Goal: Task Accomplishment & Management: Manage account settings

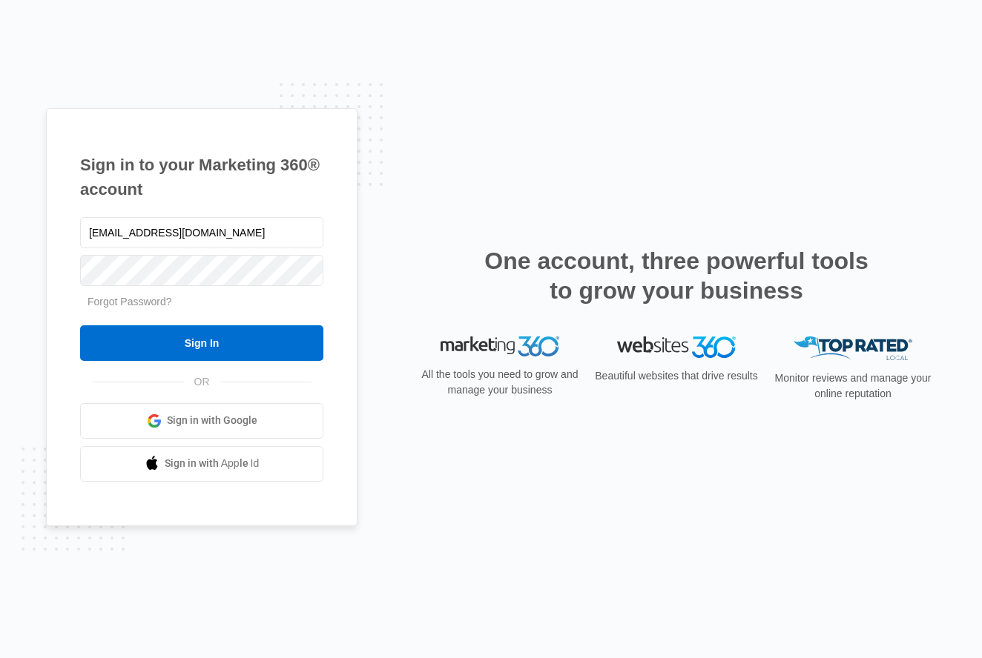
type input "[EMAIL_ADDRESS][DOMAIN_NAME]"
click at [124, 237] on input "text" at bounding box center [201, 232] width 243 height 31
type input "[EMAIL_ADDRESS][DOMAIN_NAME]"
click at [54, 322] on div "Sign in to your Marketing 360® account [EMAIL_ADDRESS][DOMAIN_NAME] Forgot Pass…" at bounding box center [201, 317] width 311 height 418
click at [56, 294] on div "Sign in to your Marketing 360® account novuinc@gmail.com Forgot Password? Sign …" at bounding box center [201, 317] width 311 height 418
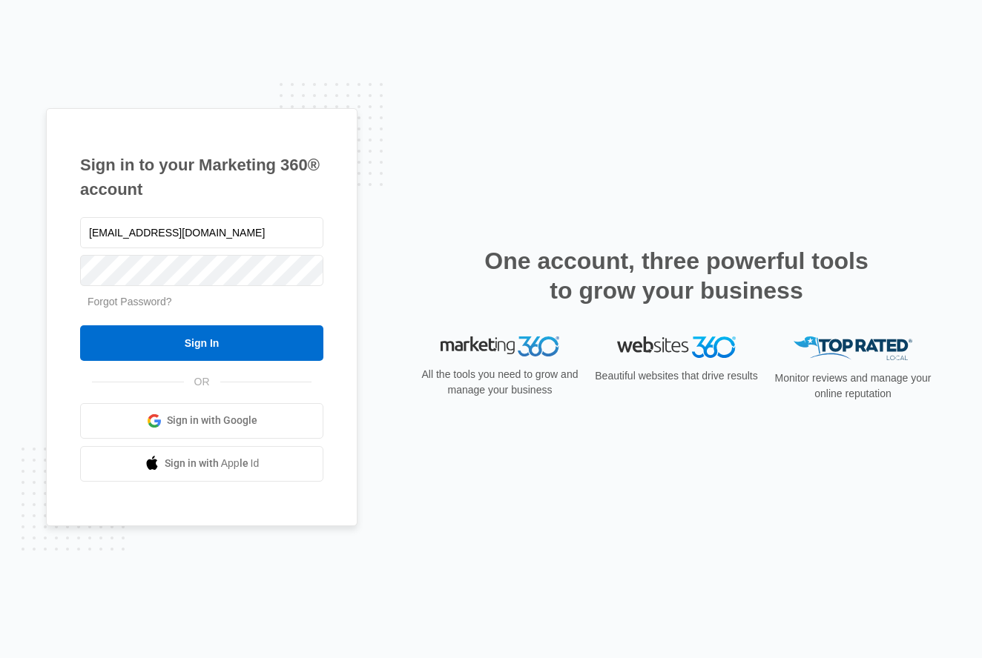
click at [108, 299] on link "Forgot Password?" at bounding box center [130, 302] width 85 height 12
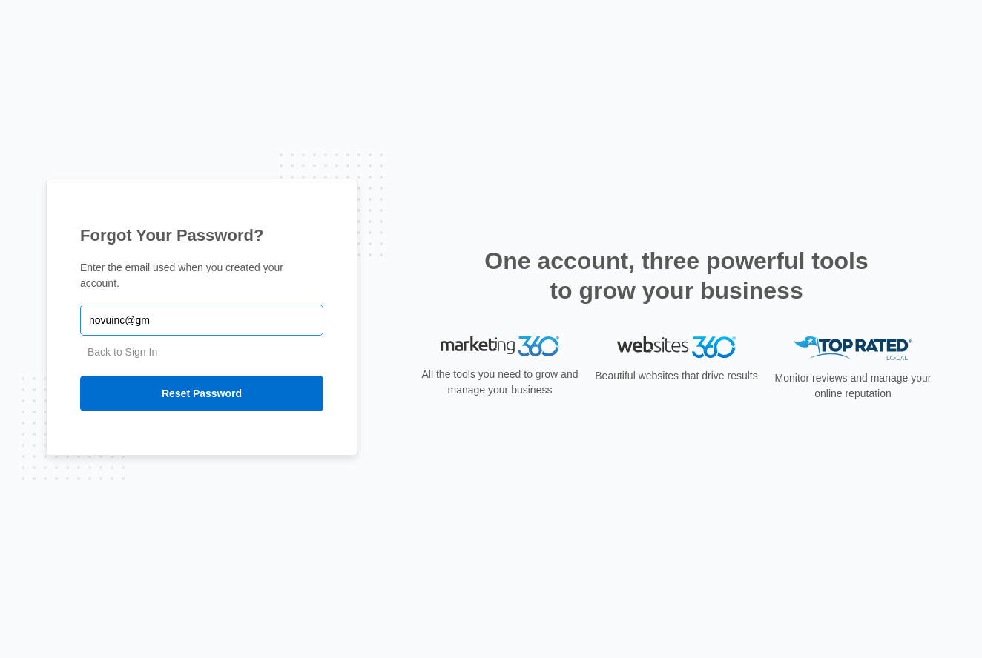
type input "novuinc@gma"
